Goal: Task Accomplishment & Management: Manage account settings

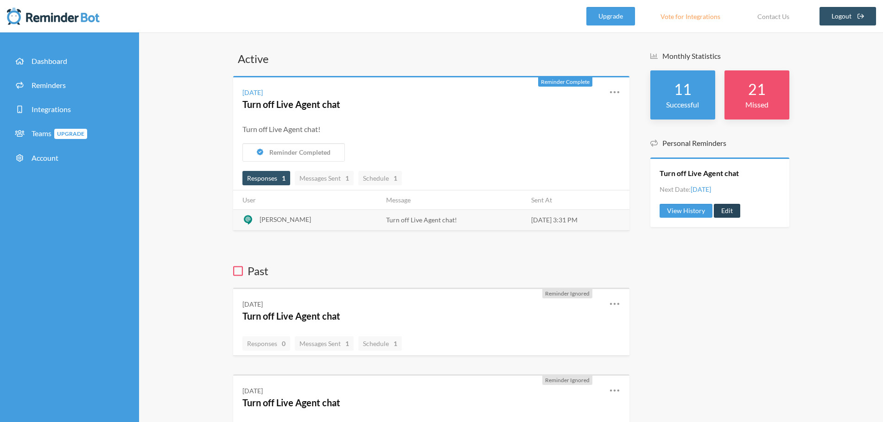
click at [723, 213] on link "Edit" at bounding box center [727, 211] width 26 height 14
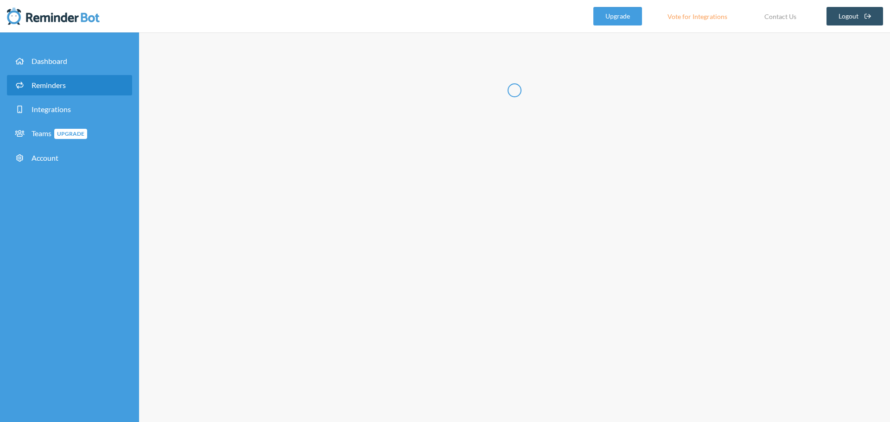
type input "Turn off Live Agent chat"
select select "15:30:00"
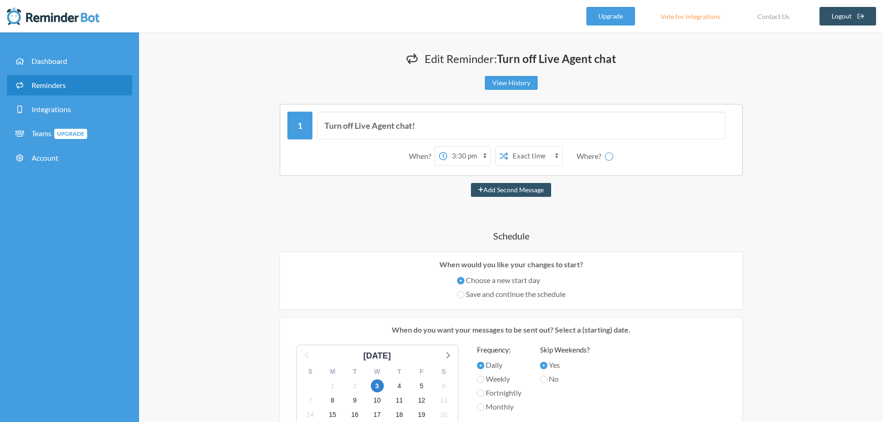
select select "spaces/AAAA51gkxwo"
click at [446, 158] on select "12:00 am 12:15 am 12:30 am 12:45 am 1:00 am 1:15 am 1:30 am 1:45 am 2:00 am 2:1…" at bounding box center [432, 156] width 43 height 19
select select "16:00:00"
click at [411, 147] on select "12:00 am 12:15 am 12:30 am 12:45 am 1:00 am 1:15 am 1:30 am 1:45 am 2:00 am 2:1…" at bounding box center [432, 156] width 43 height 19
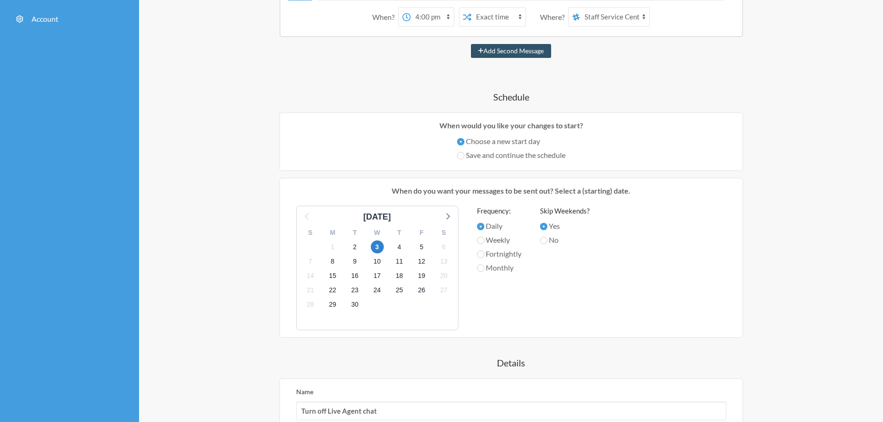
scroll to position [278, 0]
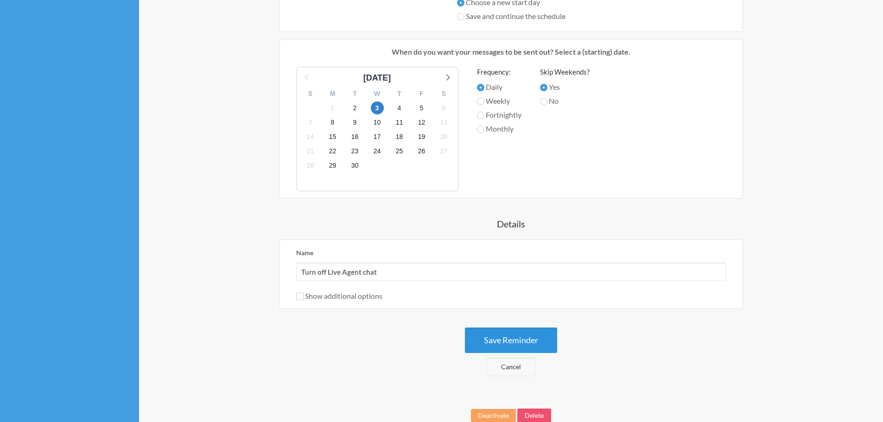
click at [508, 338] on button "Save Reminder" at bounding box center [511, 340] width 92 height 25
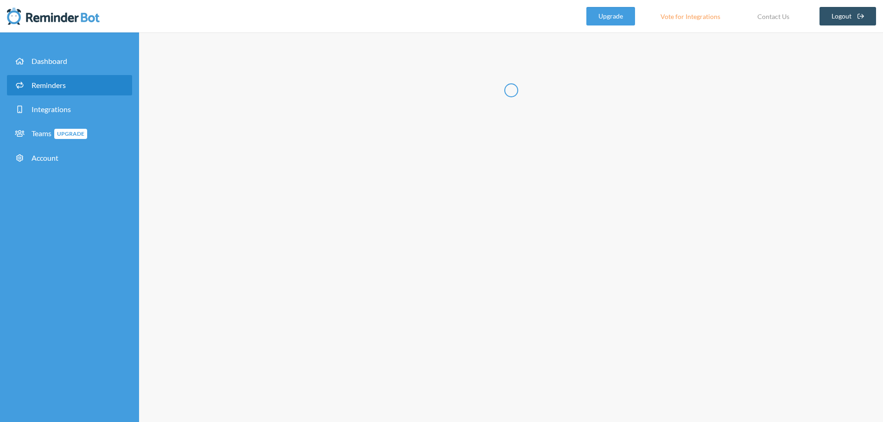
scroll to position [0, 0]
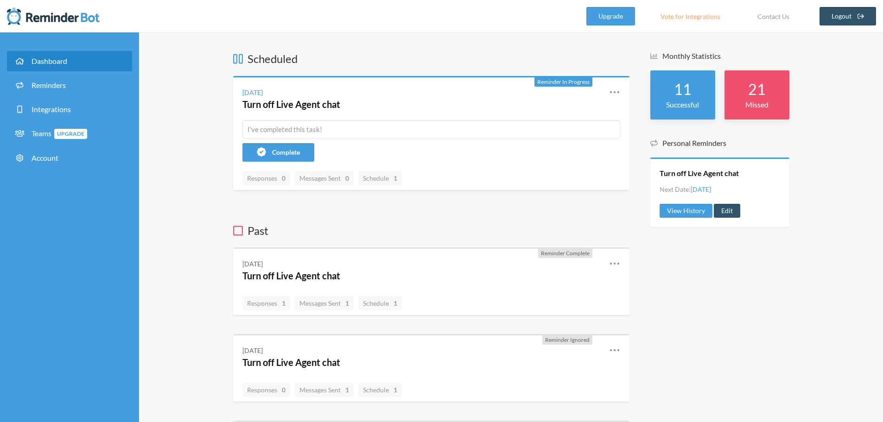
drag, startPoint x: 352, startPoint y: 0, endPoint x: 435, endPoint y: 28, distance: 87.9
click at [435, 28] on nav ".uk-navbar-toggle-animate svg>[class*="line-"]{transition:0.2s ease-in-out;tran…" at bounding box center [441, 16] width 883 height 32
click at [728, 210] on link "Edit" at bounding box center [727, 211] width 26 height 14
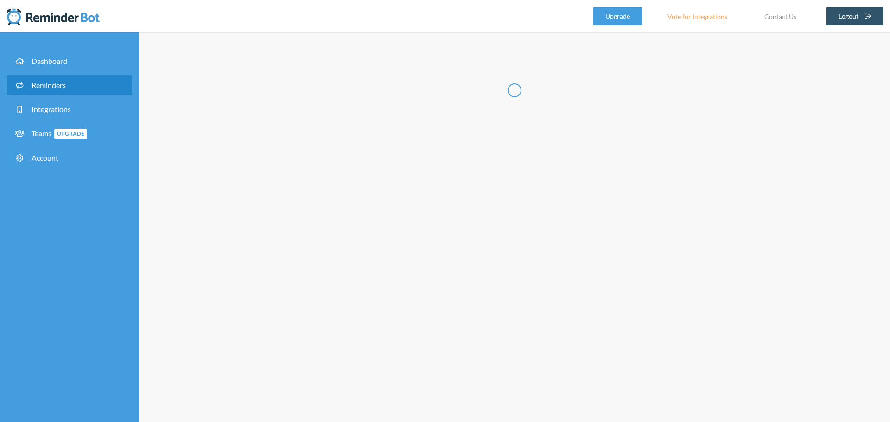
type input "Turn off Live Agent chat"
select select "16:00:00"
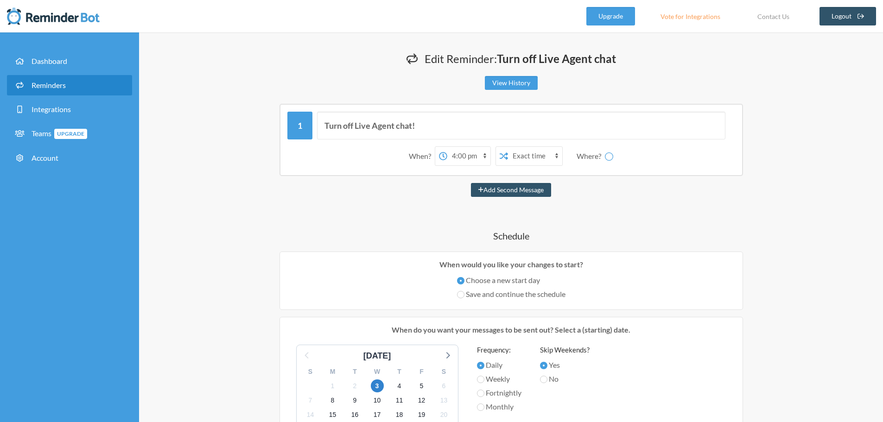
select select "spaces/AAAA51gkxwo"
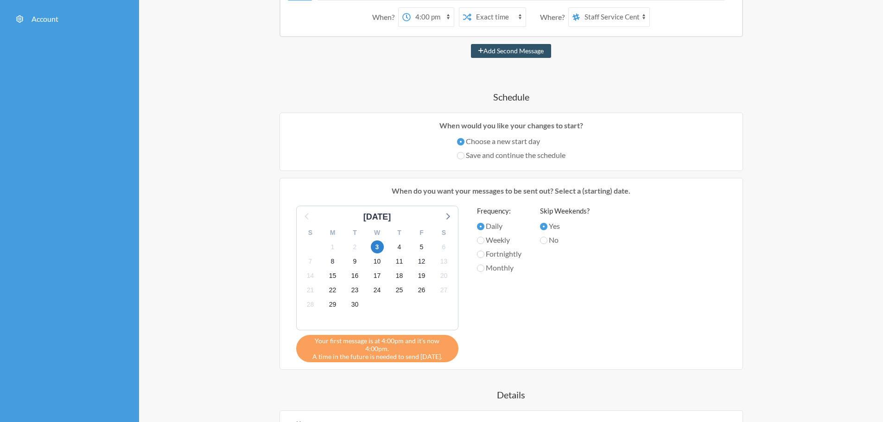
scroll to position [185, 0]
